Goal: Navigation & Orientation: Find specific page/section

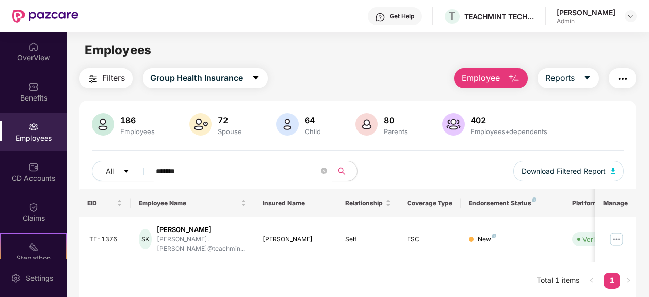
scroll to position [33, 0]
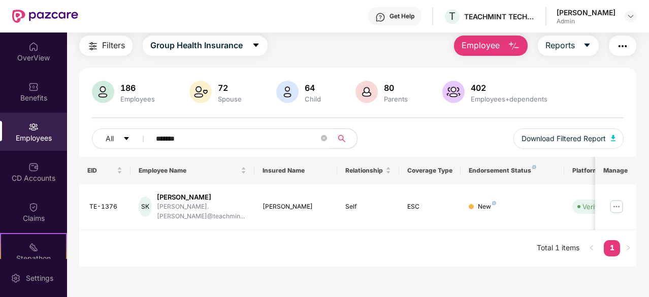
click at [24, 136] on div "Employees" at bounding box center [33, 138] width 67 height 10
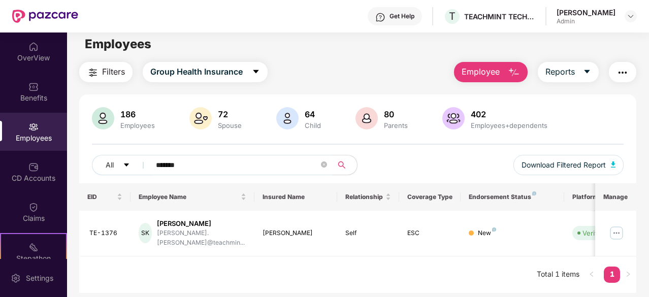
scroll to position [0, 0]
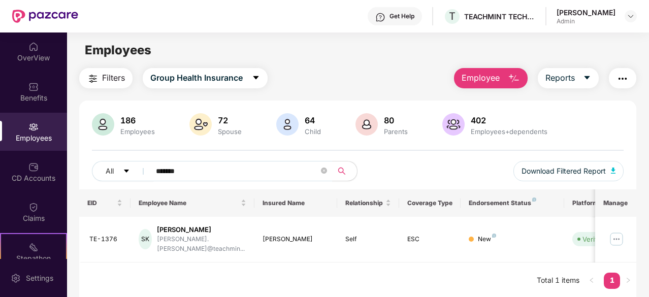
click at [619, 16] on div "[PERSON_NAME] Admin" at bounding box center [597, 17] width 80 height 18
click at [629, 15] on img at bounding box center [631, 16] width 8 height 8
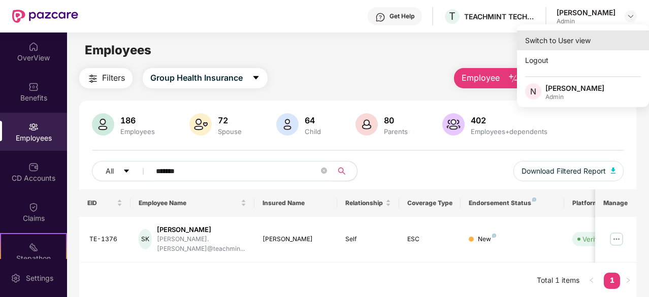
click at [559, 45] on div "Switch to User view" at bounding box center [583, 40] width 132 height 20
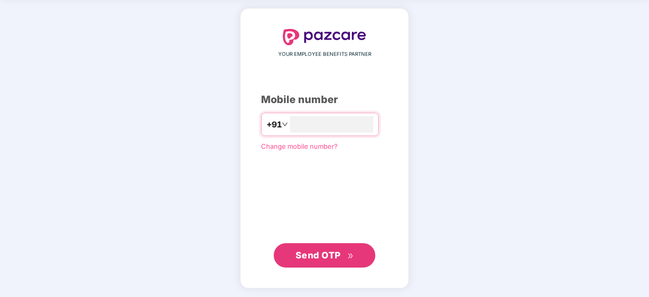
type input "**********"
click at [330, 248] on span "Send OTP" at bounding box center [325, 255] width 58 height 14
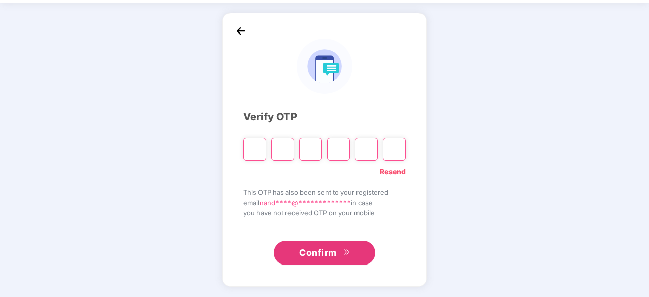
scroll to position [34, 0]
type input "*"
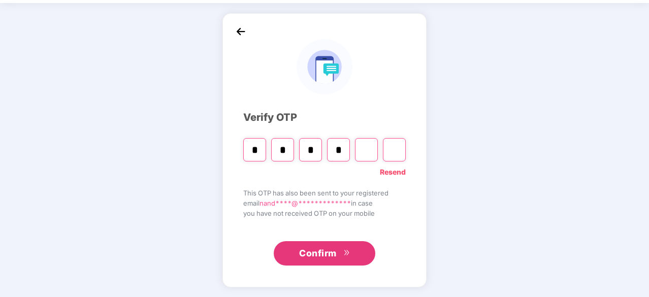
type input "*"
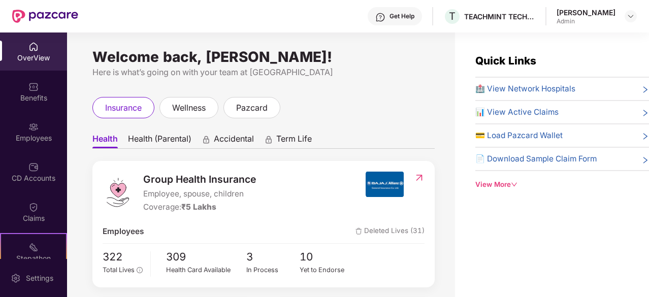
click at [34, 53] on div "OverView" at bounding box center [33, 58] width 67 height 10
click at [567, 18] on div "Admin" at bounding box center [586, 21] width 59 height 8
click at [633, 14] on img at bounding box center [631, 16] width 8 height 8
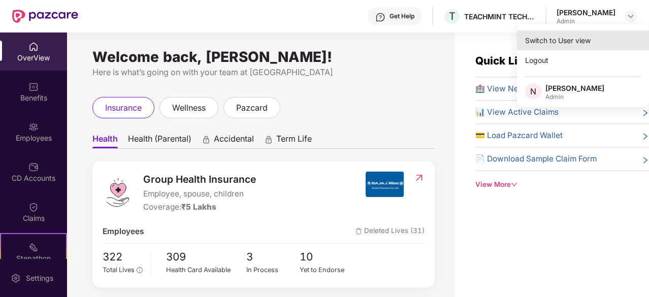
click at [564, 41] on div "Switch to User view" at bounding box center [583, 40] width 132 height 20
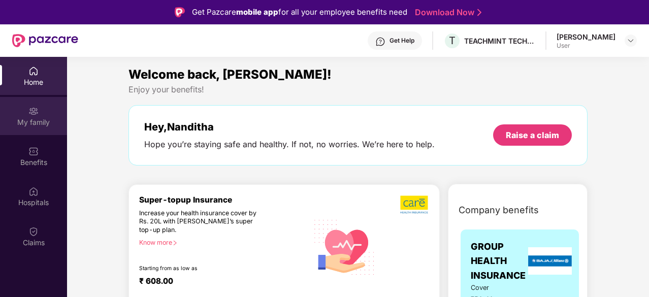
click at [38, 115] on img at bounding box center [33, 111] width 10 height 10
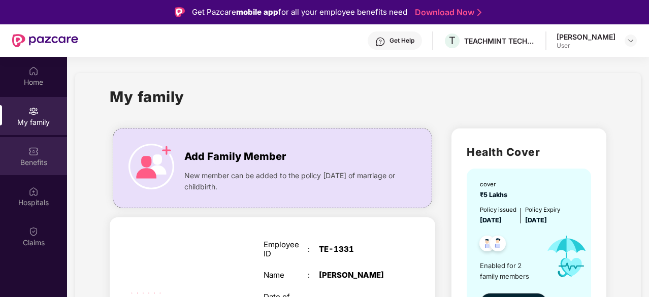
click at [38, 150] on img at bounding box center [33, 151] width 10 height 10
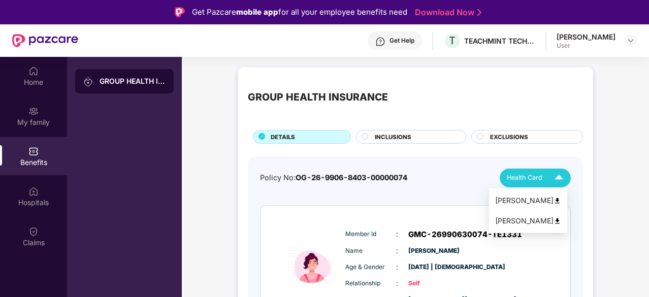
click at [546, 179] on div "Health Card" at bounding box center [537, 178] width 61 height 18
click at [473, 175] on div "Policy No: OG-26-9906-8403-00000074 Health Card" at bounding box center [415, 178] width 311 height 19
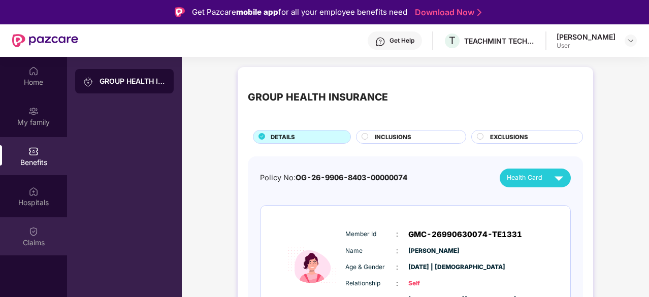
click at [47, 232] on div "Claims" at bounding box center [33, 236] width 67 height 38
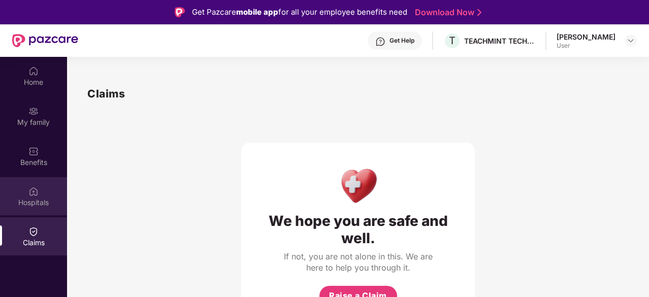
click at [39, 192] on div "Hospitals" at bounding box center [33, 196] width 67 height 38
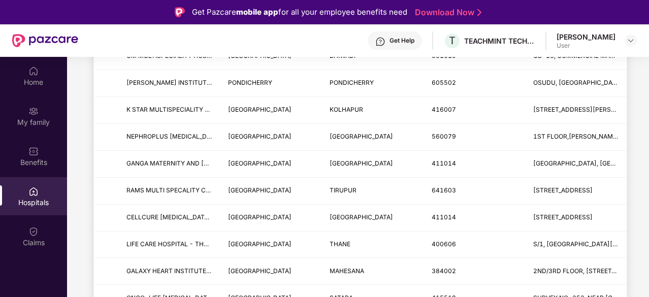
scroll to position [1016, 0]
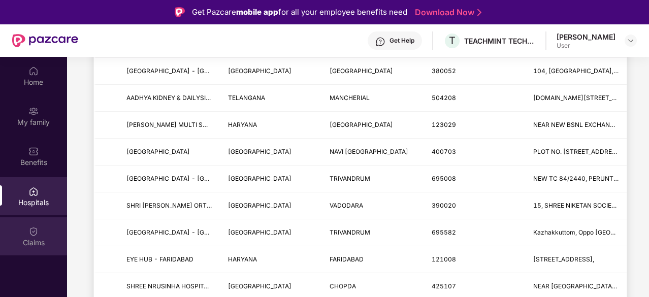
click at [20, 238] on div "Claims" at bounding box center [33, 243] width 67 height 10
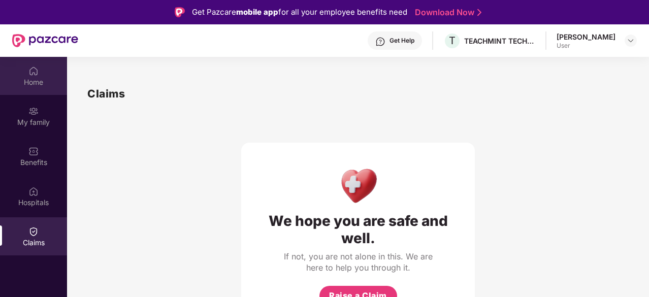
click at [35, 73] on img at bounding box center [33, 71] width 10 height 10
